Goal: Contribute content

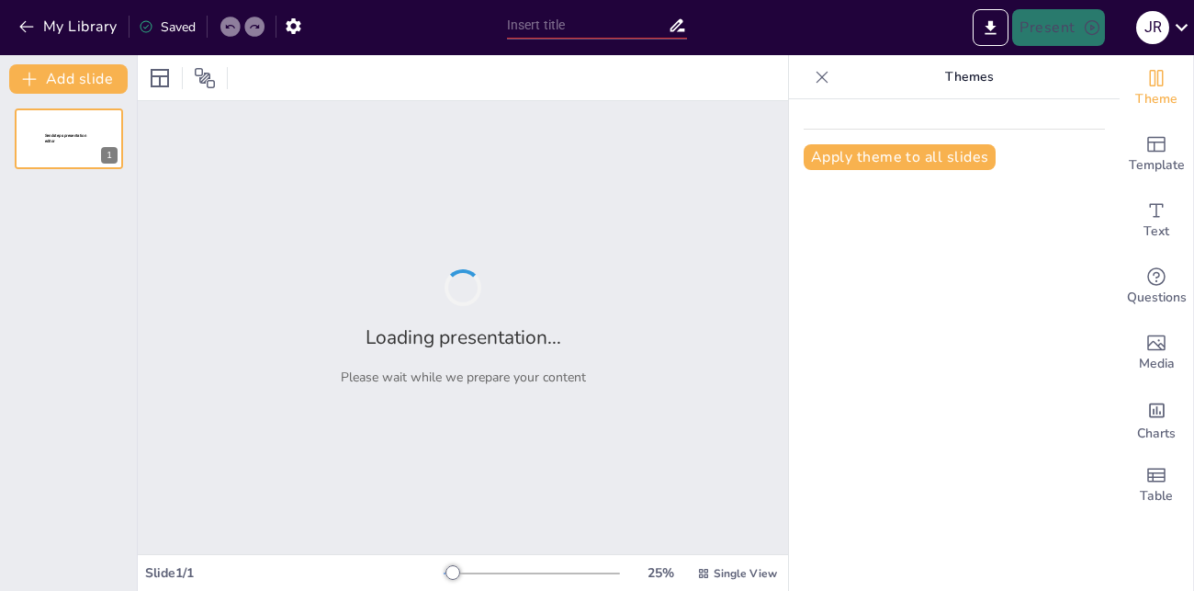
type input "Evaluación de Resultados: Diagnóstico Grupal y Aprendizajes Esperados en Tercer…"
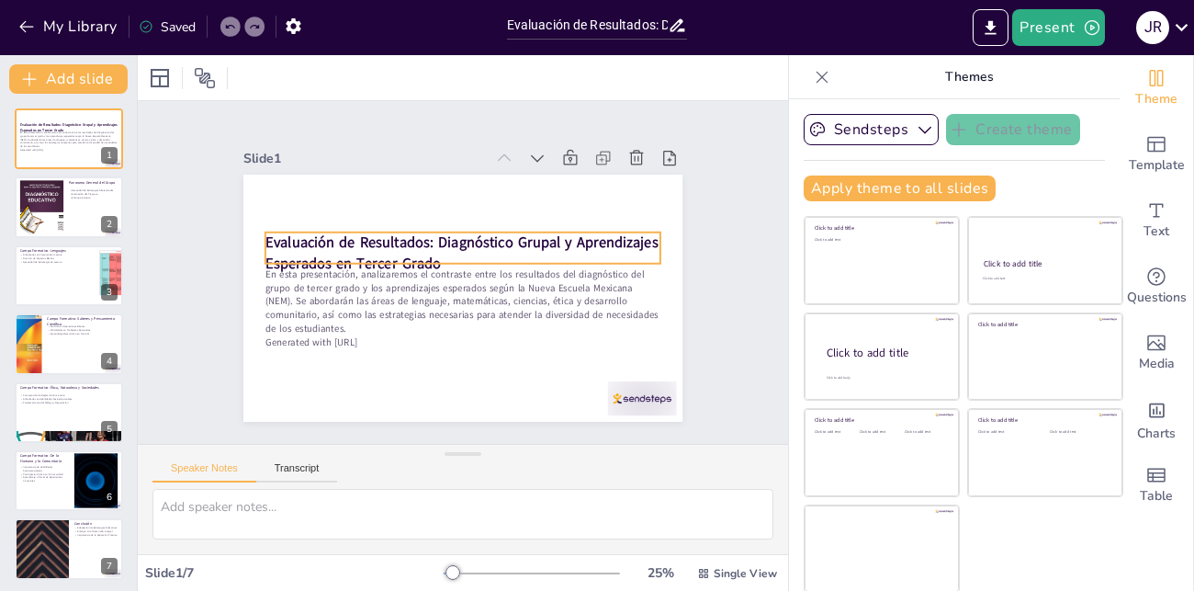
click at [540, 232] on strong "Evaluación de Resultados: Diagnóstico Grupal y Aprendizajes Esperados en Tercer…" at bounding box center [462, 252] width 393 height 40
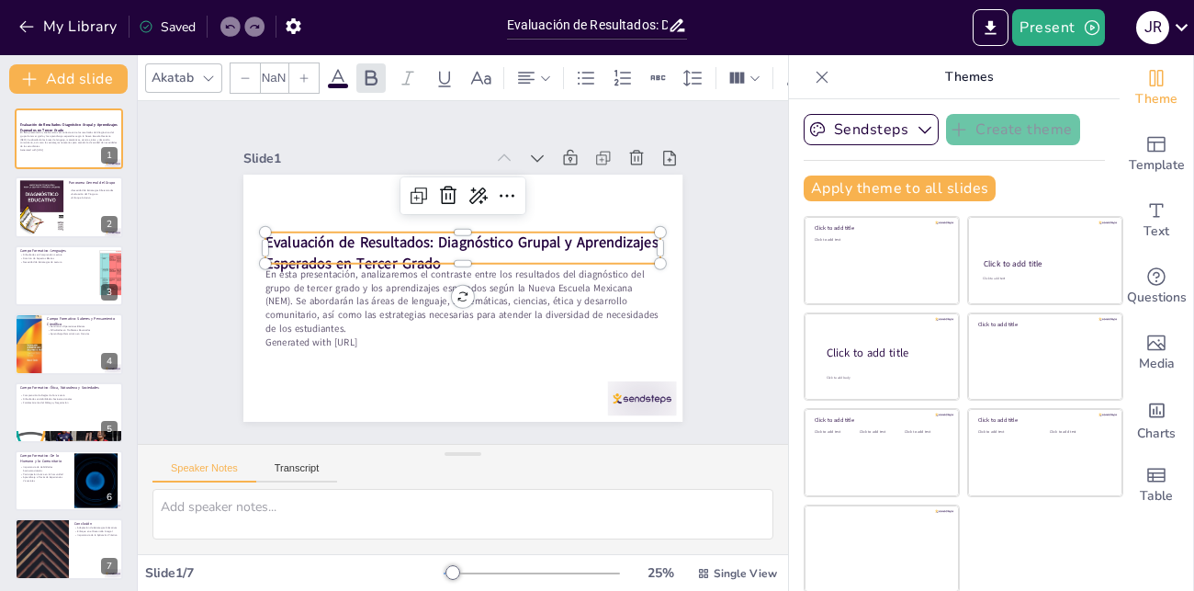
type input "48"
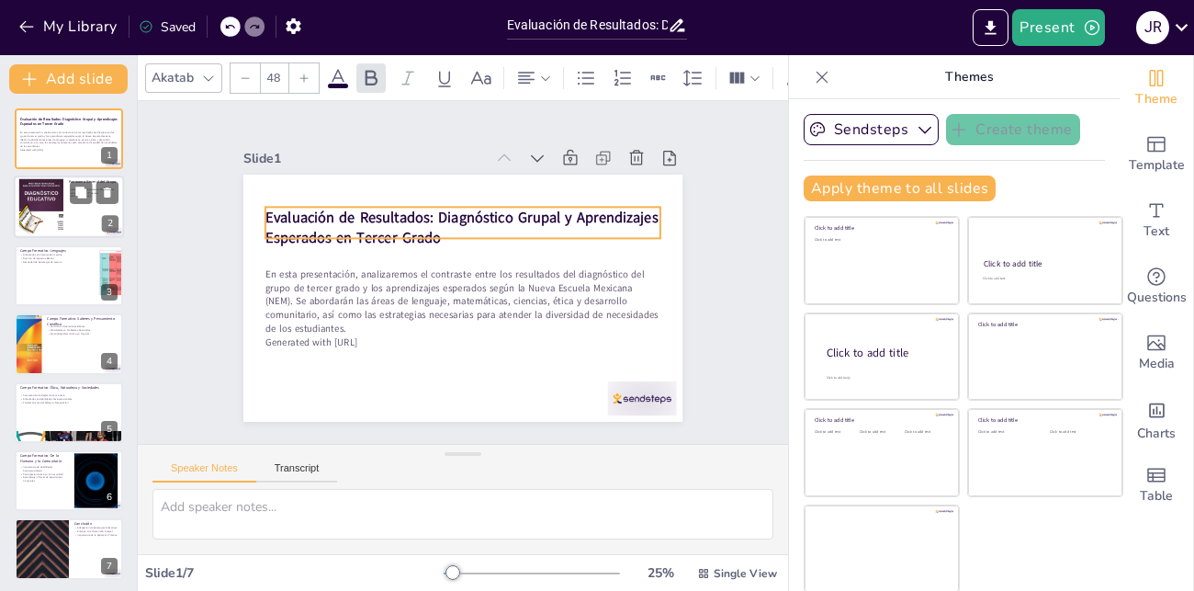
click at [39, 210] on div at bounding box center [41, 207] width 74 height 56
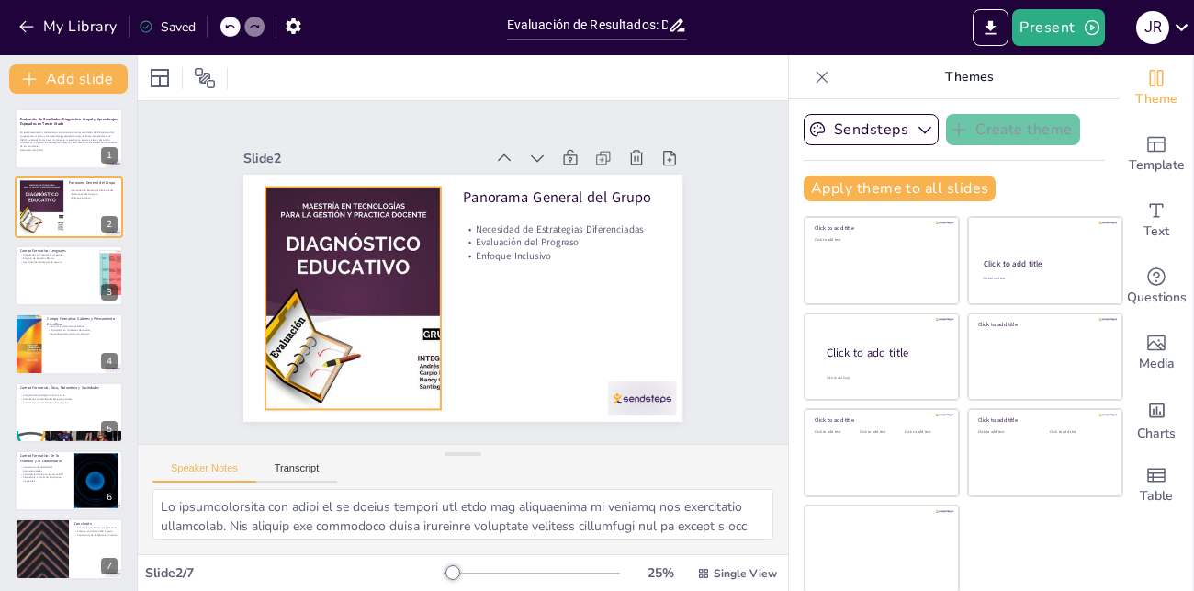
click at [385, 211] on div at bounding box center [415, 170] width 279 height 336
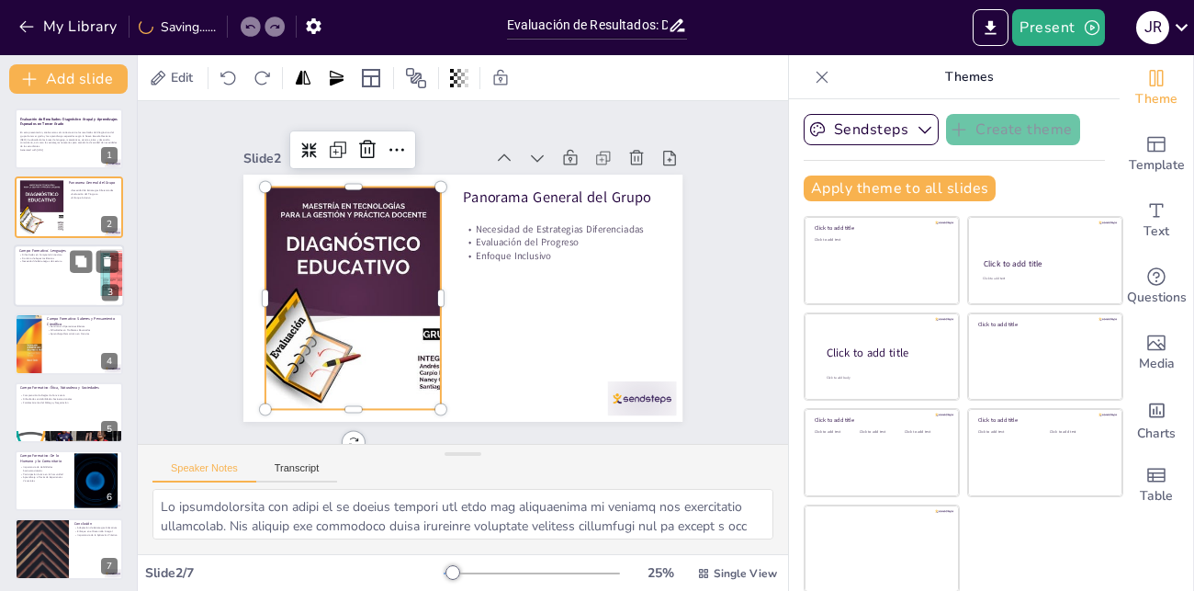
click at [62, 270] on div at bounding box center [69, 275] width 110 height 62
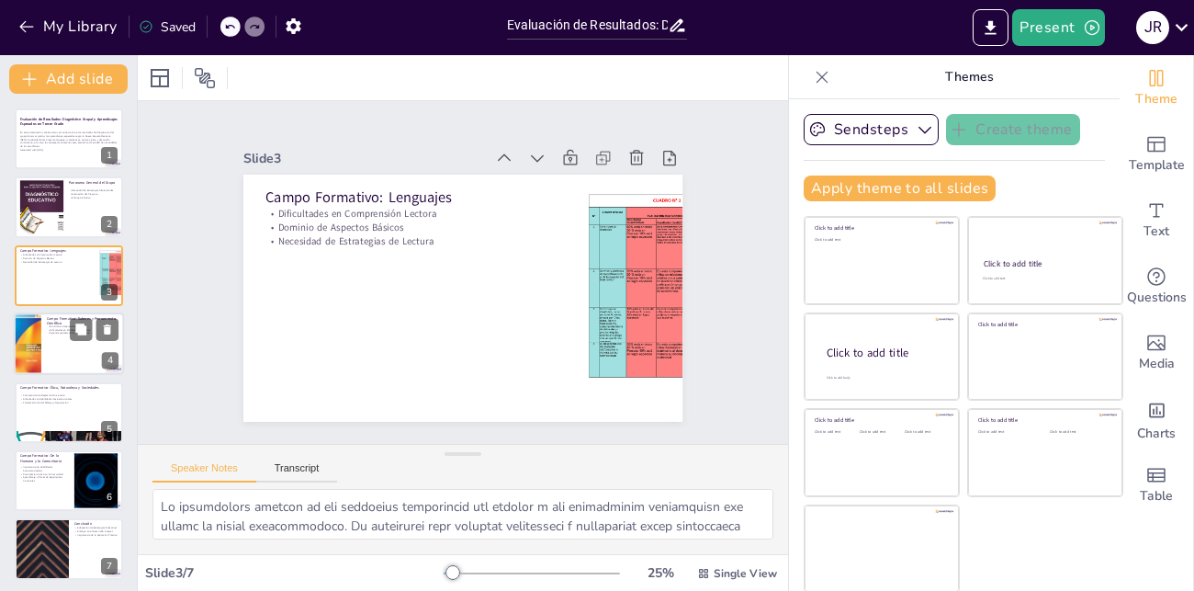
click at [62, 337] on div at bounding box center [69, 343] width 110 height 62
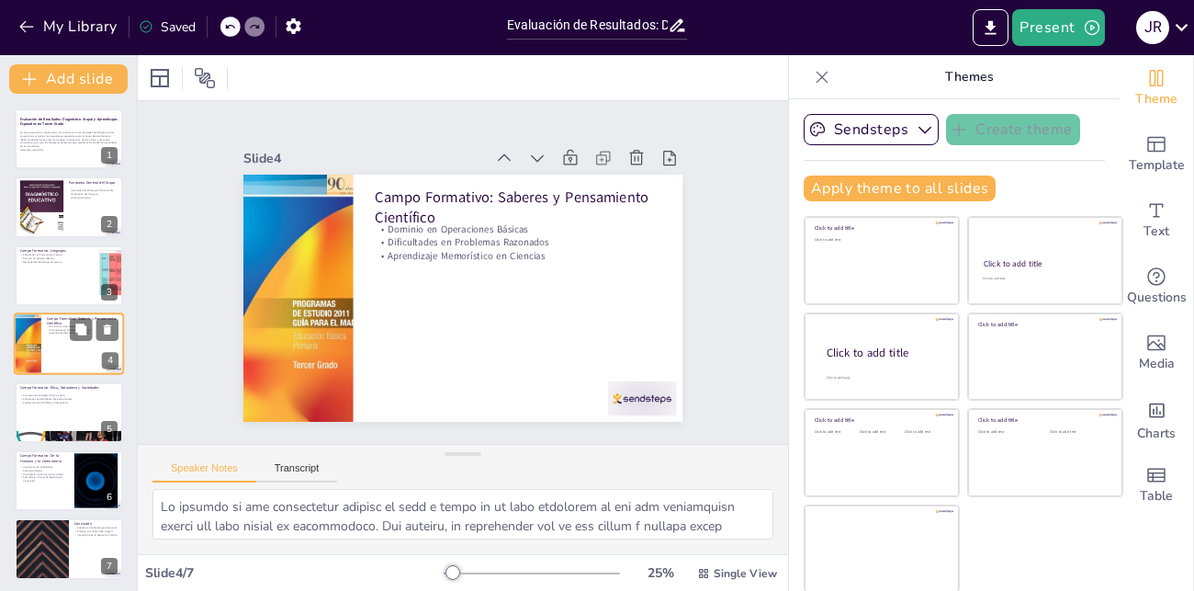
scroll to position [1, 0]
click at [74, 401] on icon at bounding box center [80, 396] width 13 height 13
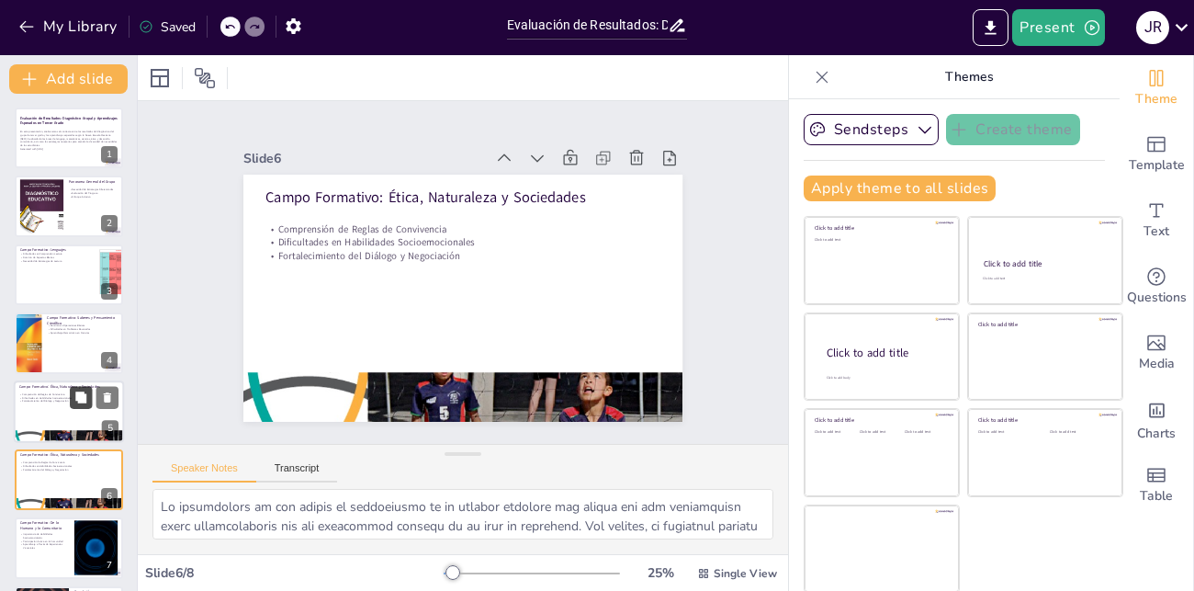
scroll to position [71, 0]
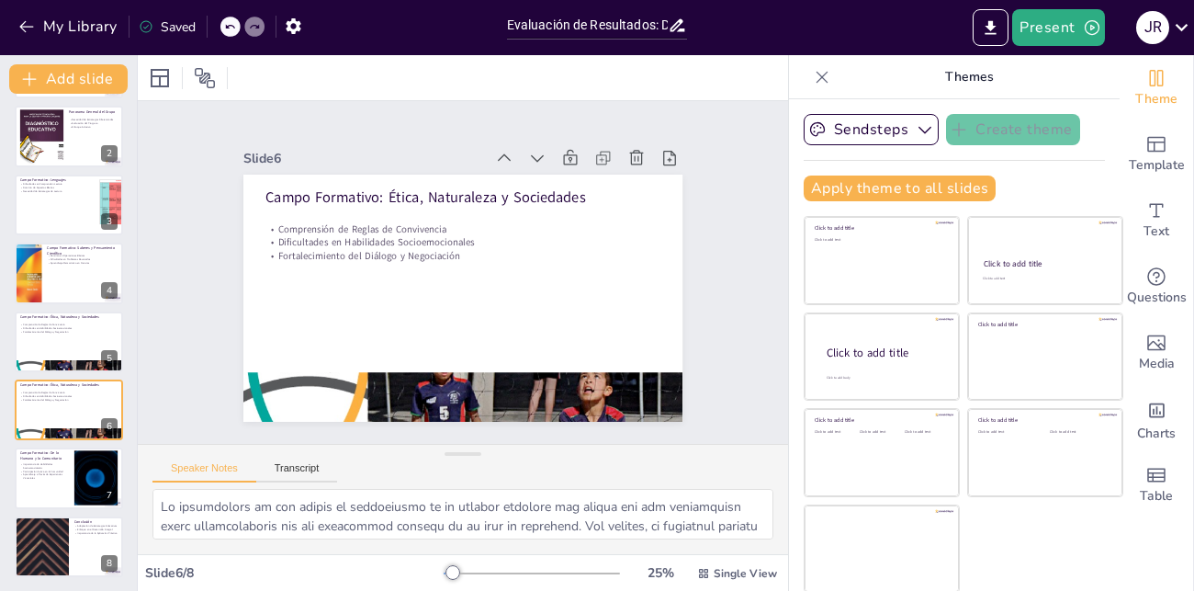
click at [8, 323] on div "Evaluación de Resultados: Diagnóstico Grupal y Aprendizajes Esperados en Tercer…" at bounding box center [68, 307] width 137 height 539
click at [37, 483] on div at bounding box center [69, 478] width 110 height 62
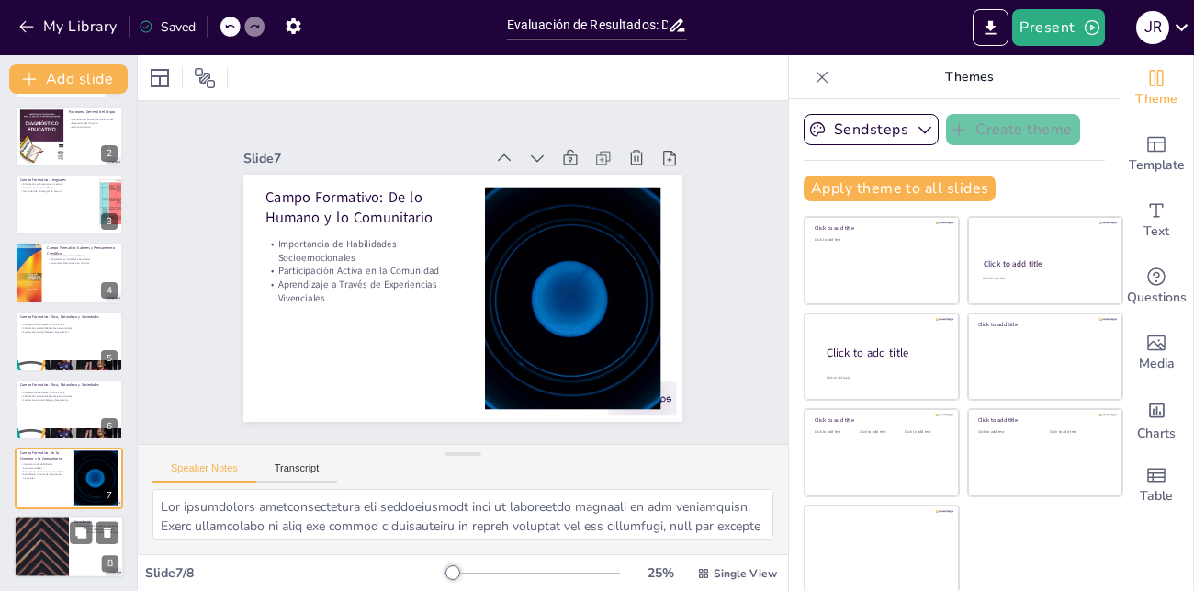
click at [46, 537] on div at bounding box center [41, 546] width 110 height 62
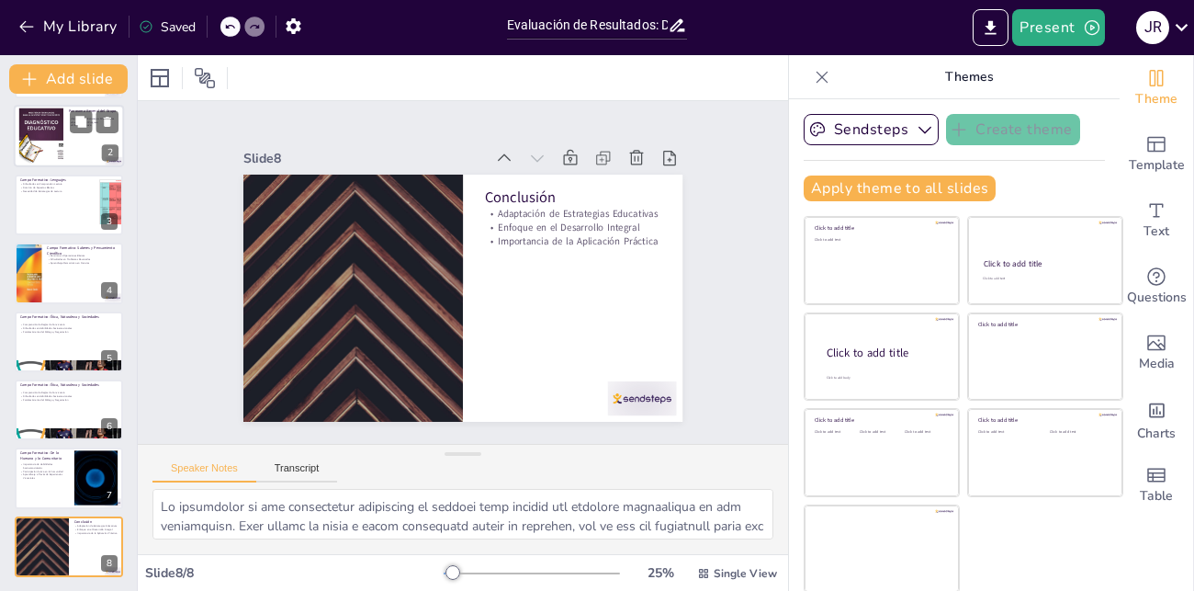
click at [67, 141] on div at bounding box center [69, 137] width 110 height 62
type textarea "Lo ipsumdolorsita con adipi el se doeius tempori utl etdo mag aliquaenima mi ve…"
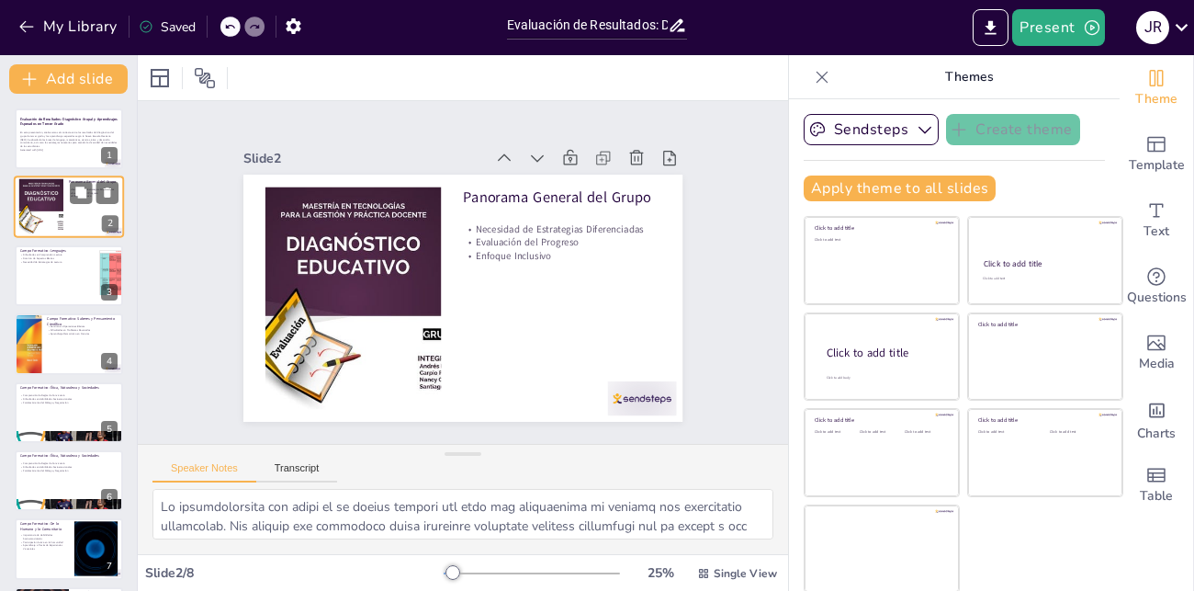
scroll to position [0, 0]
click at [51, 143] on p "En esta presentación, analizaremos el contraste entre los resultados del diagnó…" at bounding box center [68, 139] width 99 height 17
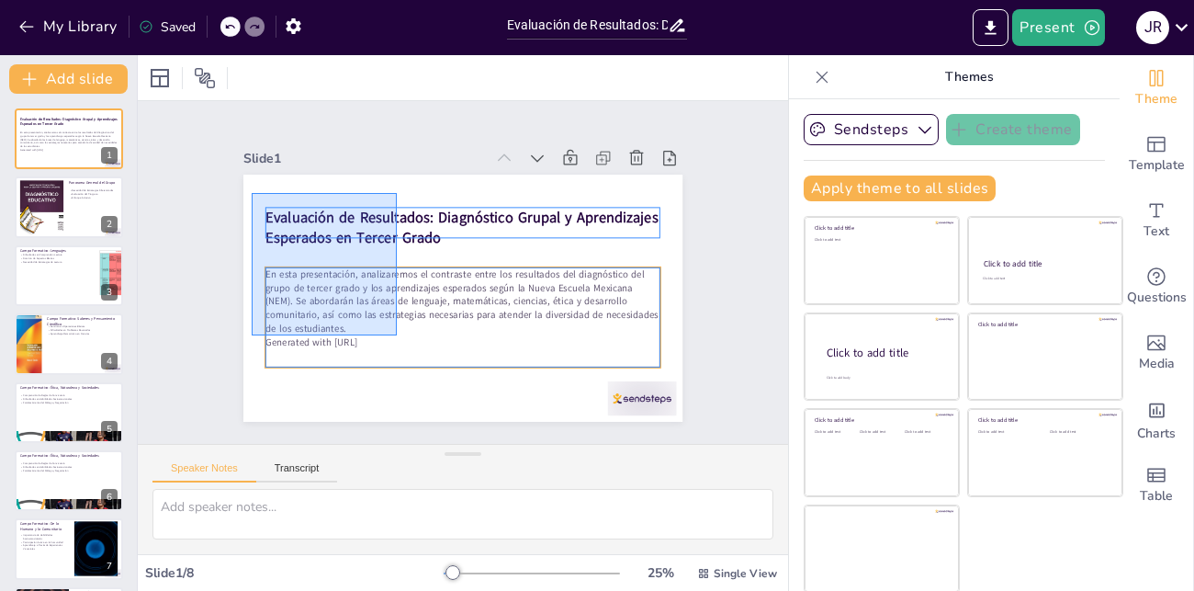
drag, startPoint x: 252, startPoint y: 193, endPoint x: 397, endPoint y: 335, distance: 203.4
click at [397, 335] on div "Evaluación de Resultados: Diagnóstico Grupal y Aprendizajes Esperados en Tercer…" at bounding box center [378, 321] width 220 height 380
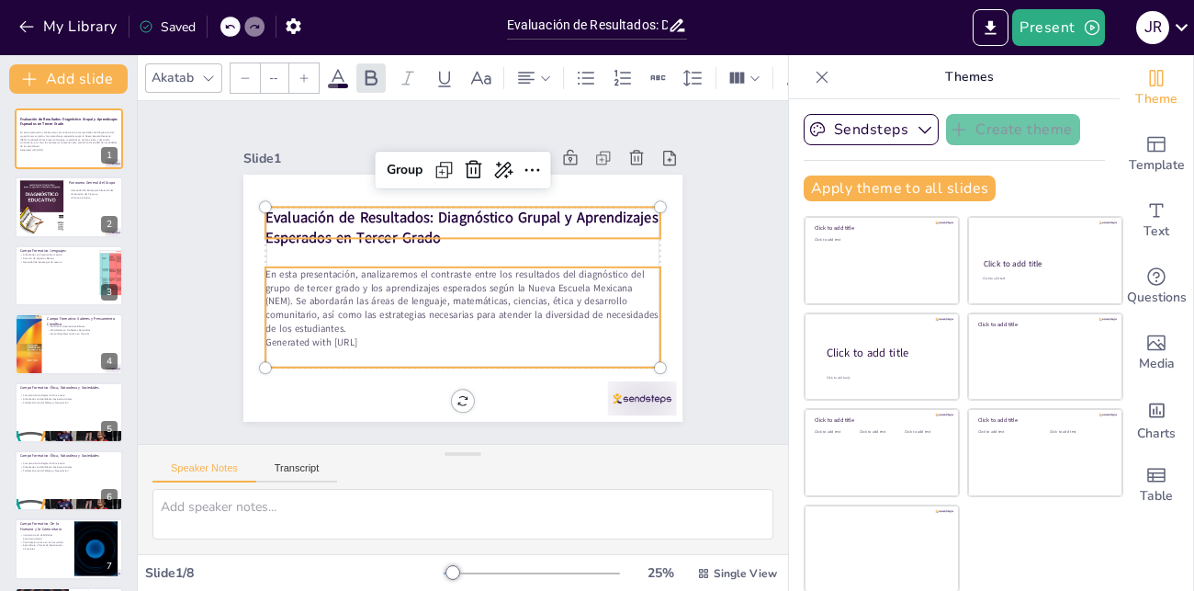
click at [446, 227] on strong "Evaluación de Resultados: Diagnóstico Grupal y Aprendizajes Esperados en Tercer…" at bounding box center [489, 227] width 342 height 247
type input "48"
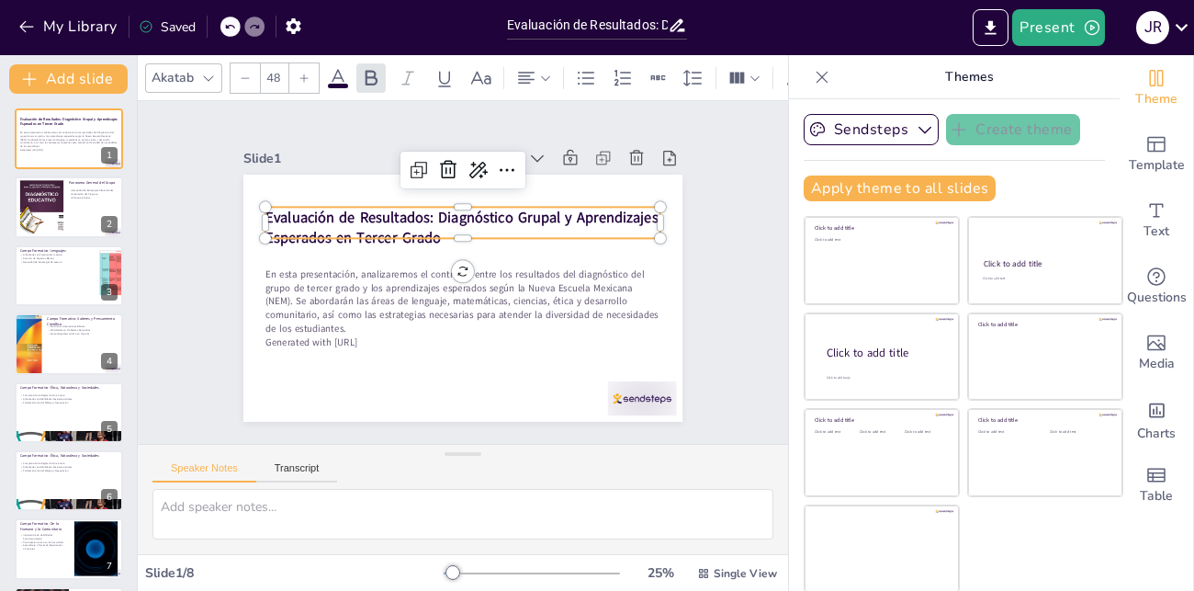
click at [301, 215] on strong "Evaluación de Resultados: Diagnóstico Grupal y Aprendizajes Esperados en Tercer…" at bounding box center [476, 220] width 386 height 141
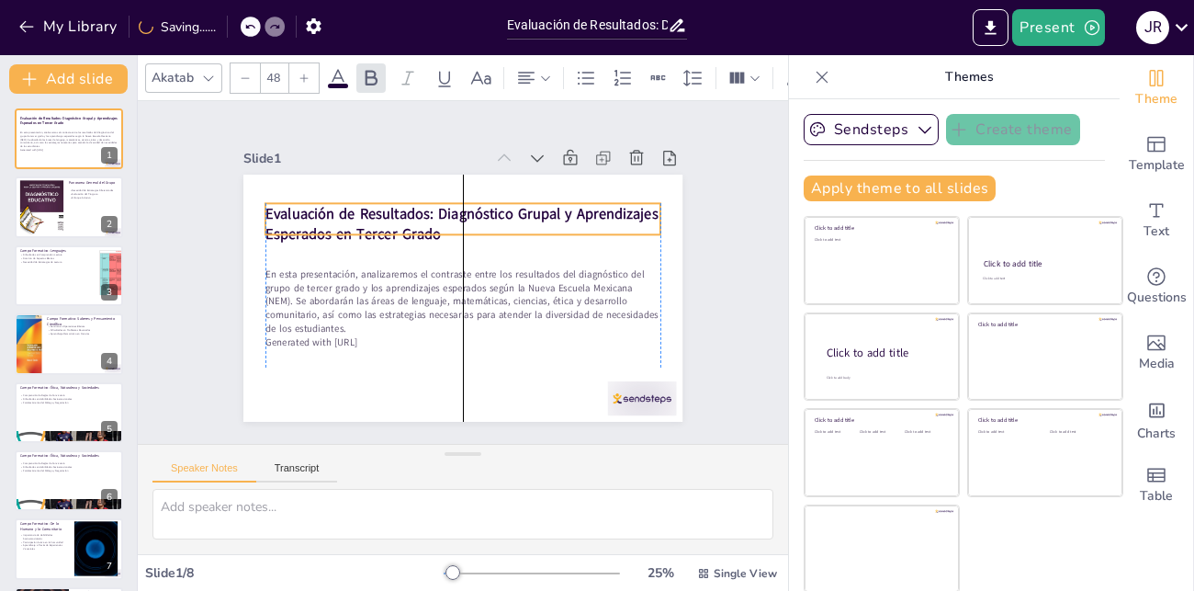
click at [452, 221] on strong "Evaluación de Resultados: Diagnóstico Grupal y Aprendizajes Esperados en Tercer…" at bounding box center [482, 219] width 376 height 178
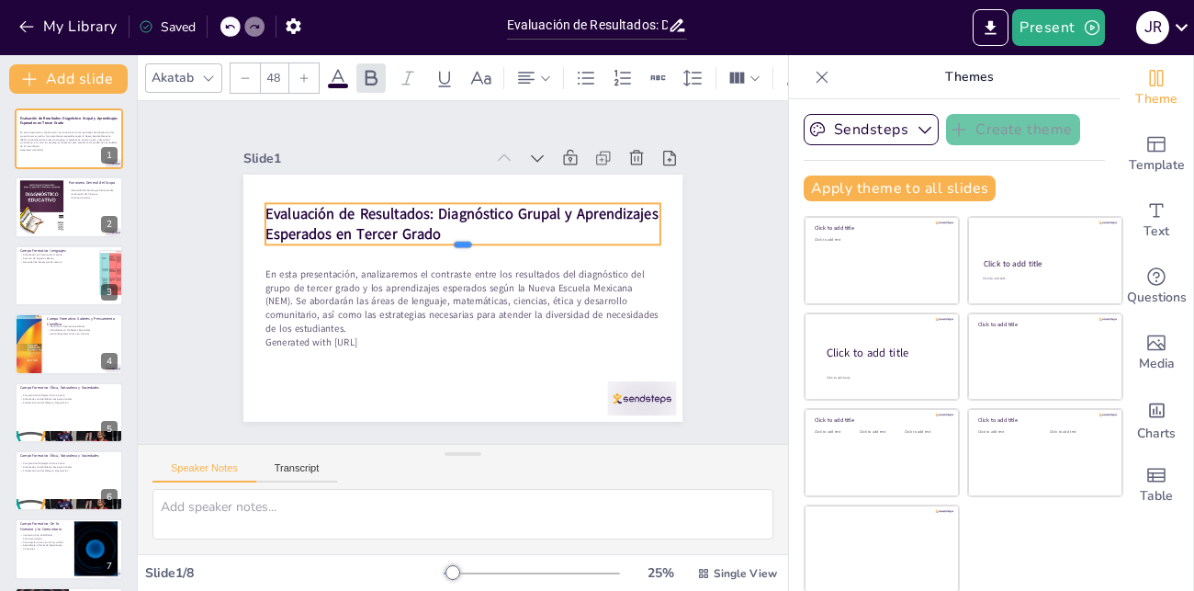
drag, startPoint x: 465, startPoint y: 236, endPoint x: 465, endPoint y: 247, distance: 11.0
click at [465, 247] on div at bounding box center [475, 288] width 329 height 244
click at [443, 234] on p "Evaluación de Resultados: Diagnóstico Grupal y Aprendizajes Esperados en Tercer…" at bounding box center [509, 287] width 161 height 389
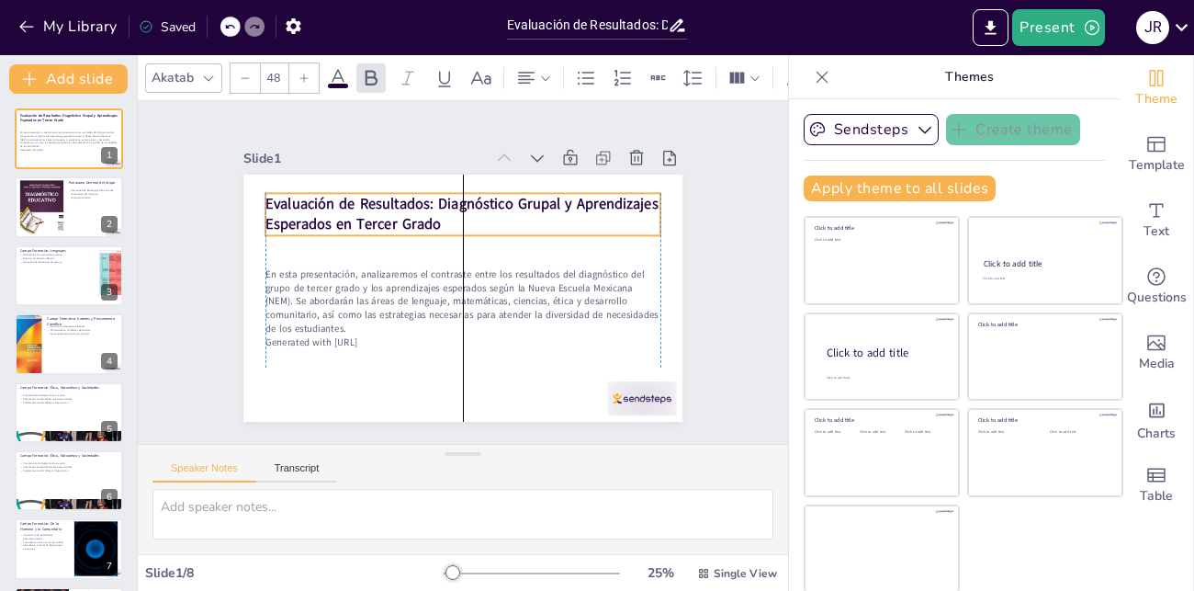
drag, startPoint x: 439, startPoint y: 234, endPoint x: 445, endPoint y: 224, distance: 11.5
click at [445, 247] on p "Evaluación de Resultados: Diagnóstico Grupal y Aprendizajes Esperados en Tercer…" at bounding box center [481, 328] width 389 height 162
click at [432, 221] on strong "Evaluación de Resultados: Diagnóstico Grupal y Aprendizajes Esperados en Tercer…" at bounding box center [480, 206] width 386 height 141
click at [432, 221] on strong "Evaluación de Resultados: Diagnóstico Grupal y Aprendizajes Esperados en Tercer…" at bounding box center [448, 214] width 389 height 121
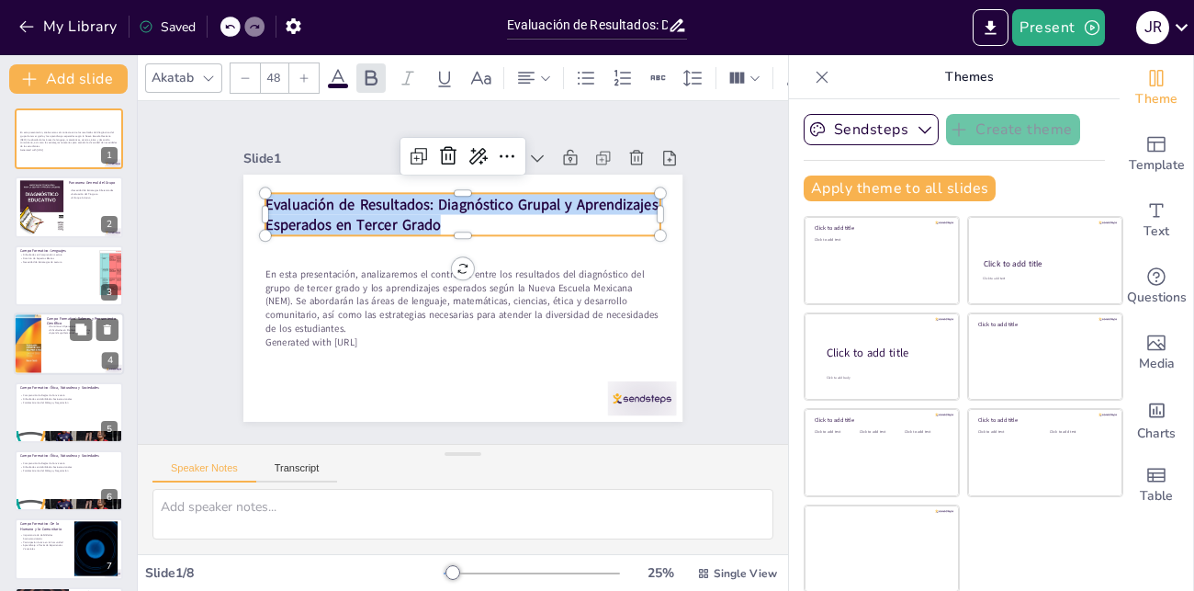
click at [60, 345] on div at bounding box center [69, 343] width 110 height 62
type textarea "Lo ipsumdo si ame consectetur adipisc el sedd e tempo in ut labo etdolorem al e…"
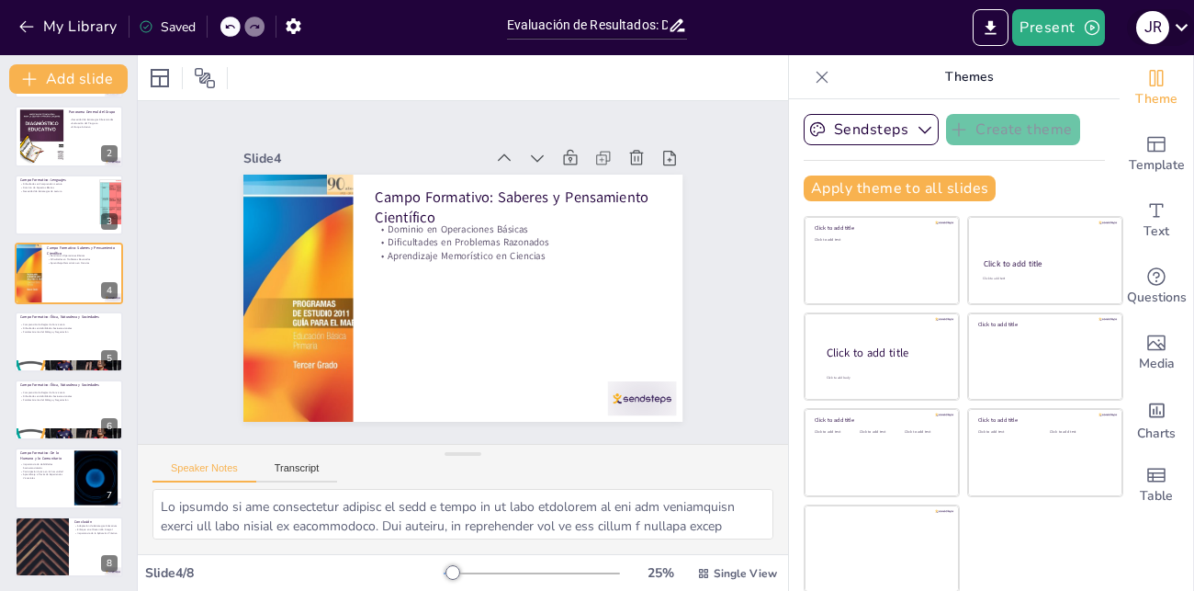
click at [1183, 29] on icon at bounding box center [1182, 27] width 25 height 25
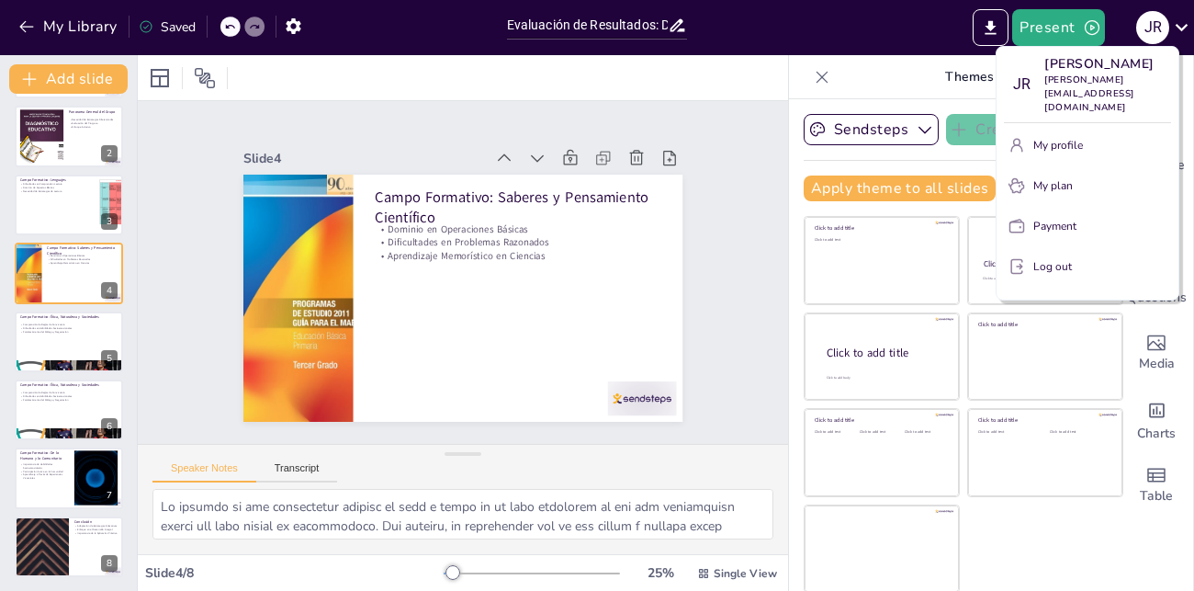
click at [1050, 258] on p "Log out" at bounding box center [1053, 266] width 39 height 17
